Goal: Navigation & Orientation: Find specific page/section

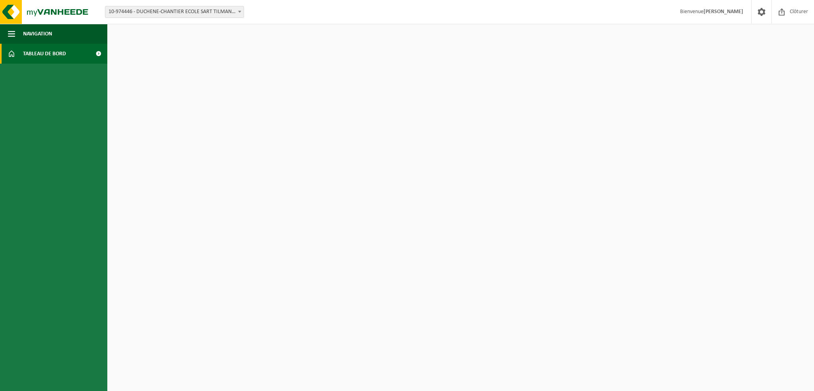
click at [40, 52] on span "Tableau de bord" at bounding box center [44, 54] width 43 height 20
click at [39, 35] on span "Navigation" at bounding box center [37, 34] width 29 height 20
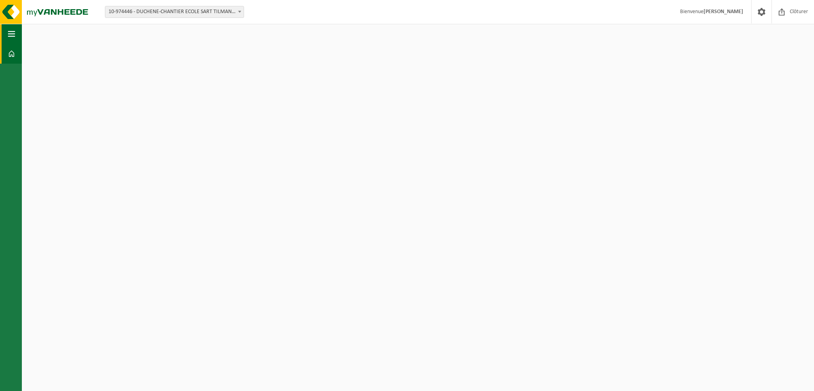
click at [12, 36] on span "button" at bounding box center [11, 34] width 7 height 20
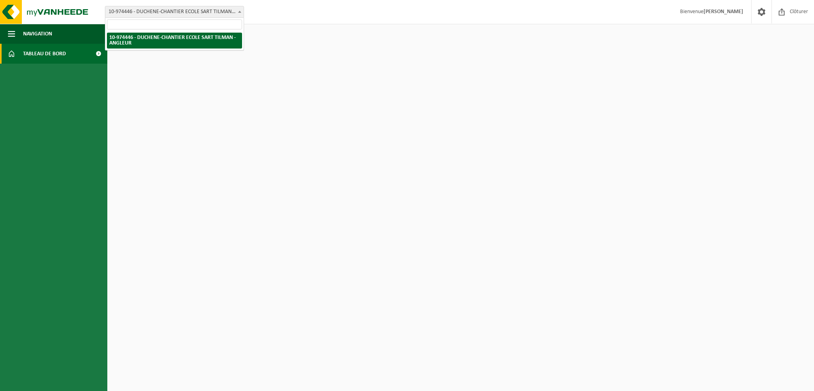
click at [154, 14] on span "10-974446 - DUCHENE-CHANTIER ECOLE SART TILMAN - ANGLEUR" at bounding box center [174, 11] width 138 height 11
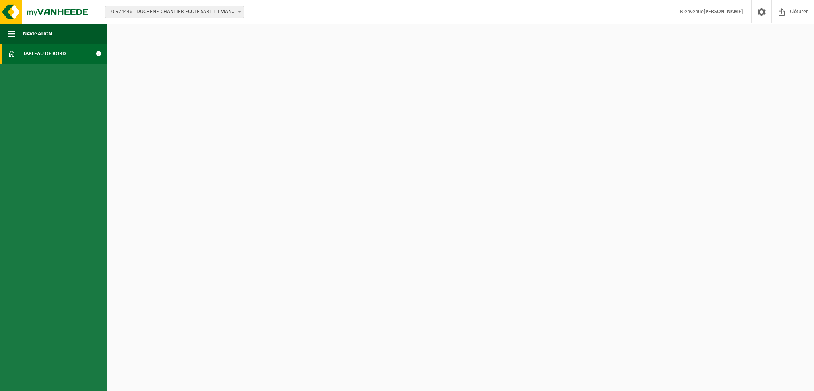
click at [99, 52] on span at bounding box center [98, 54] width 18 height 20
